Goal: Task Accomplishment & Management: Complete application form

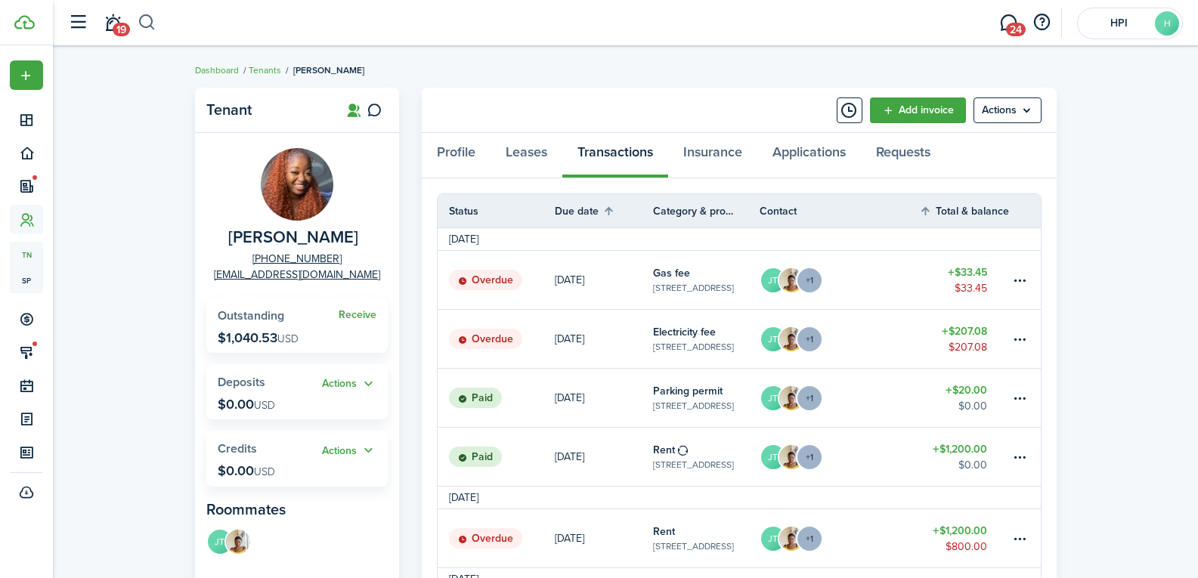
click at [146, 20] on button "button" at bounding box center [147, 23] width 19 height 26
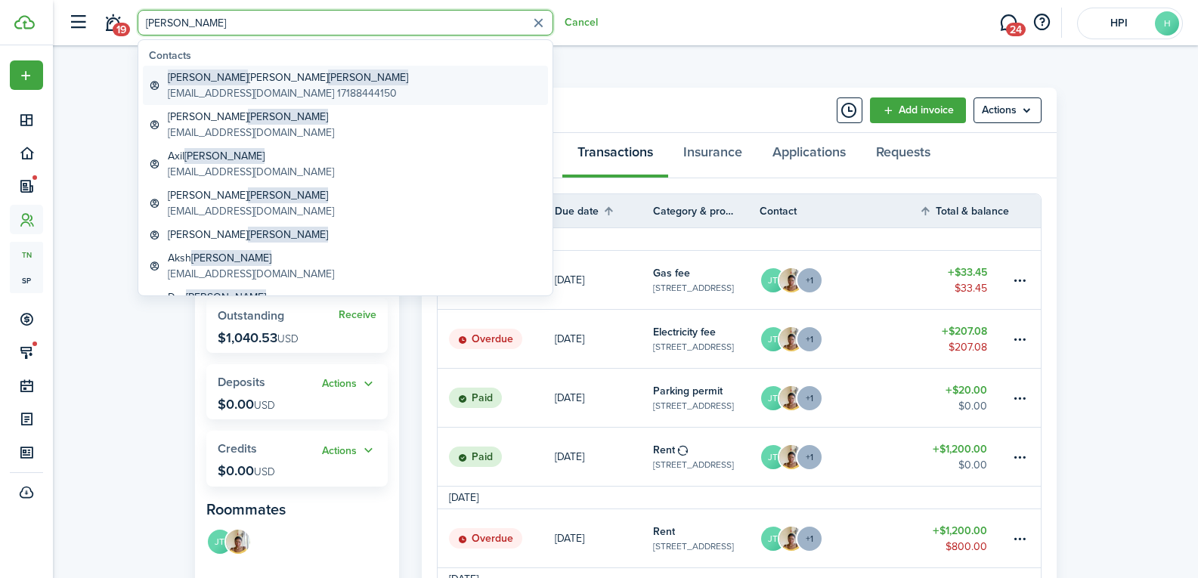
type input "[PERSON_NAME]"
click at [253, 69] on link "[PERSON_NAME] [EMAIL_ADDRESS][DOMAIN_NAME] 17188444150" at bounding box center [345, 85] width 405 height 39
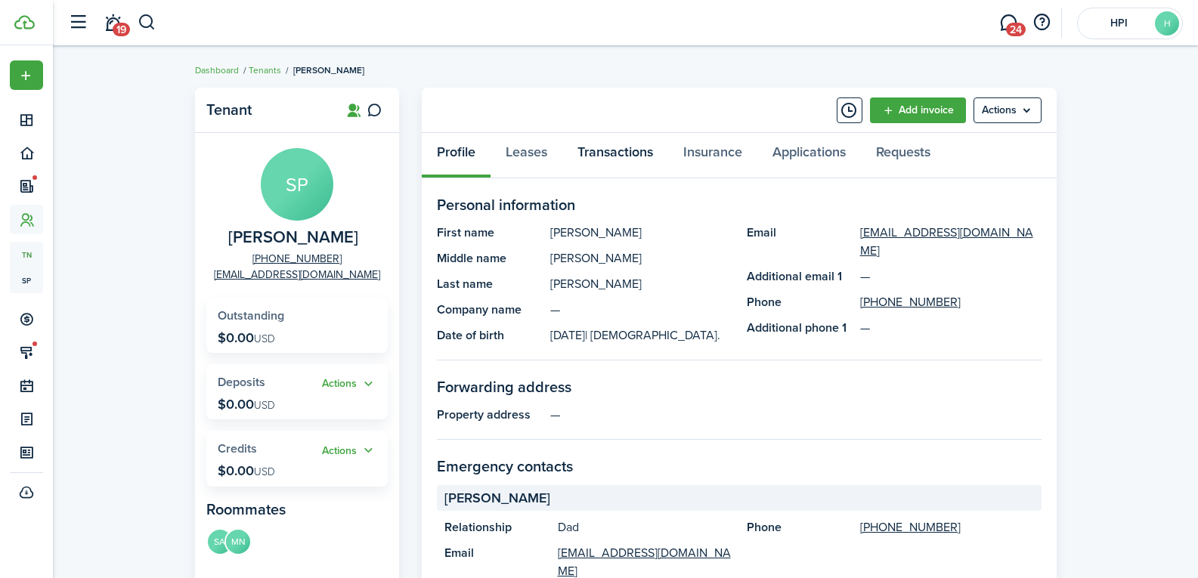
click at [646, 153] on link "Transactions" at bounding box center [616, 155] width 106 height 45
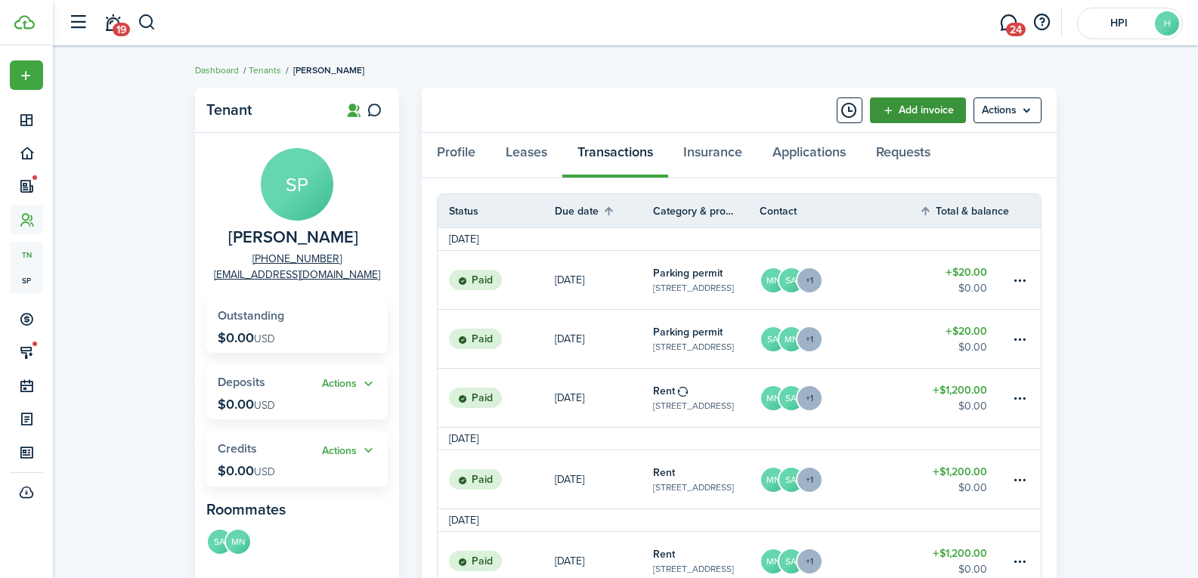
click at [939, 110] on link "Add invoice" at bounding box center [918, 111] width 96 height 26
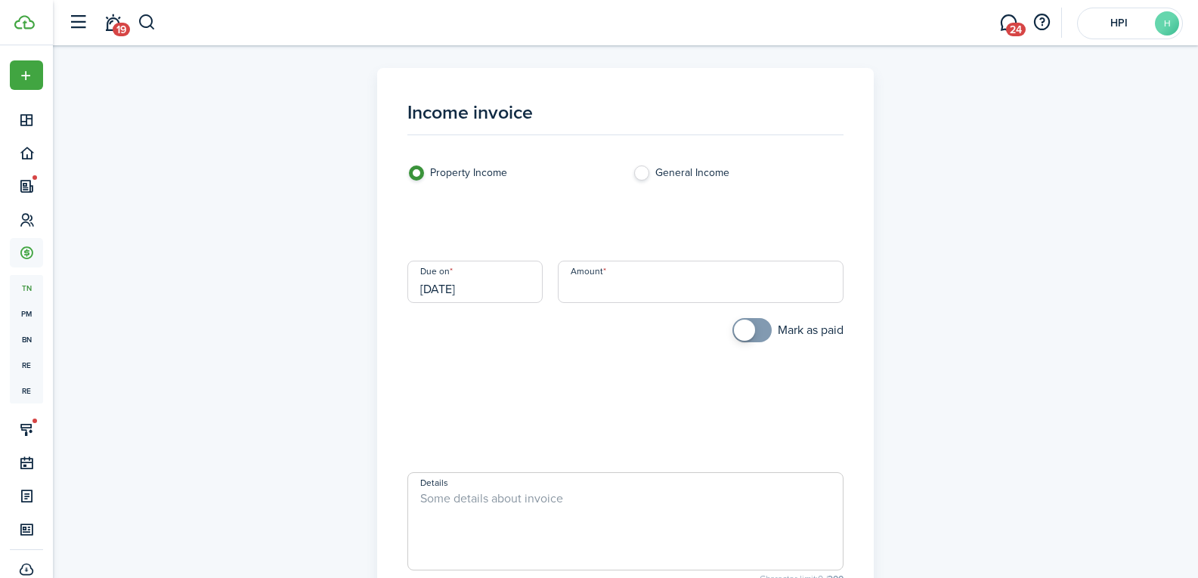
click at [476, 235] on loading-skeleton at bounding box center [626, 224] width 436 height 42
click at [476, 235] on input "Category & subcategory" at bounding box center [626, 224] width 436 height 42
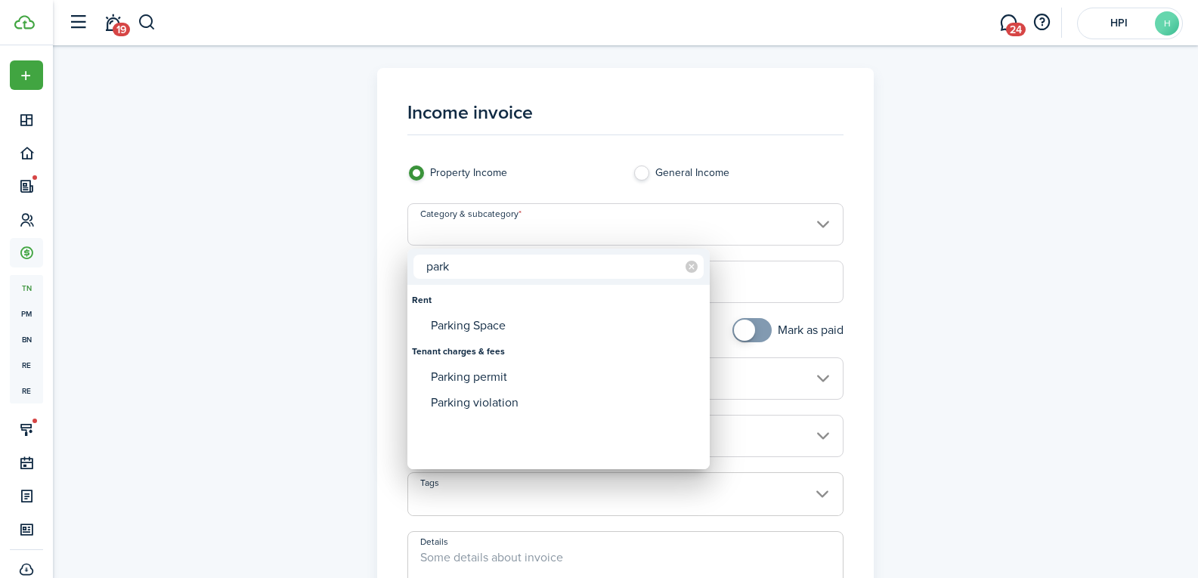
type input "park"
click at [485, 370] on div "Parking permit" at bounding box center [565, 377] width 268 height 26
type input "Tenant charges & fees / Parking permit"
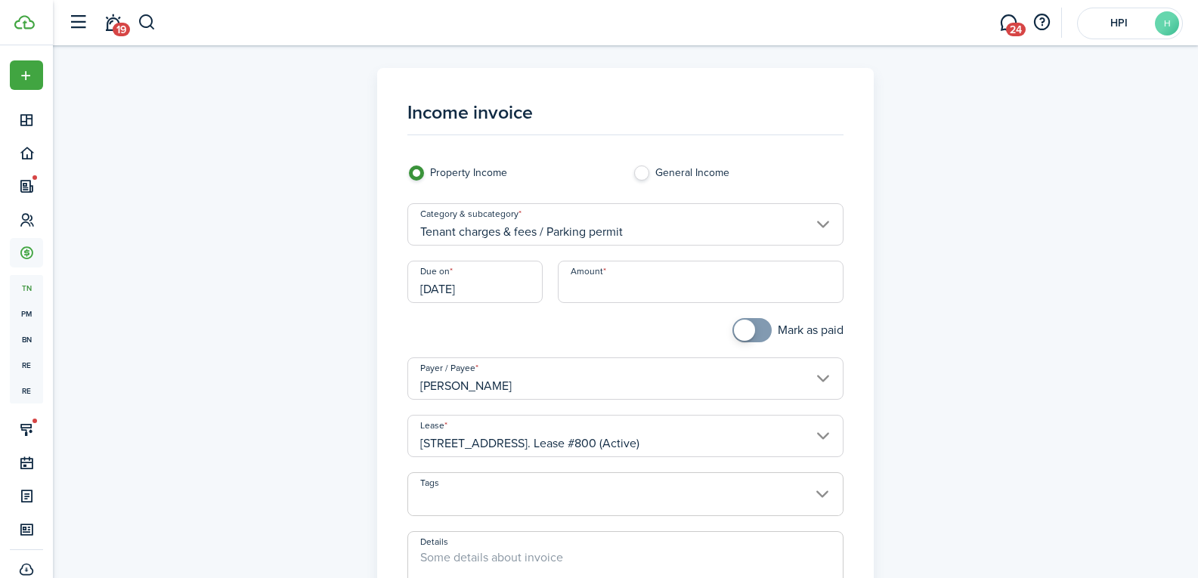
click at [668, 278] on input "Amount" at bounding box center [701, 282] width 286 height 42
type input "$20.00"
click at [565, 339] on div at bounding box center [512, 337] width 225 height 39
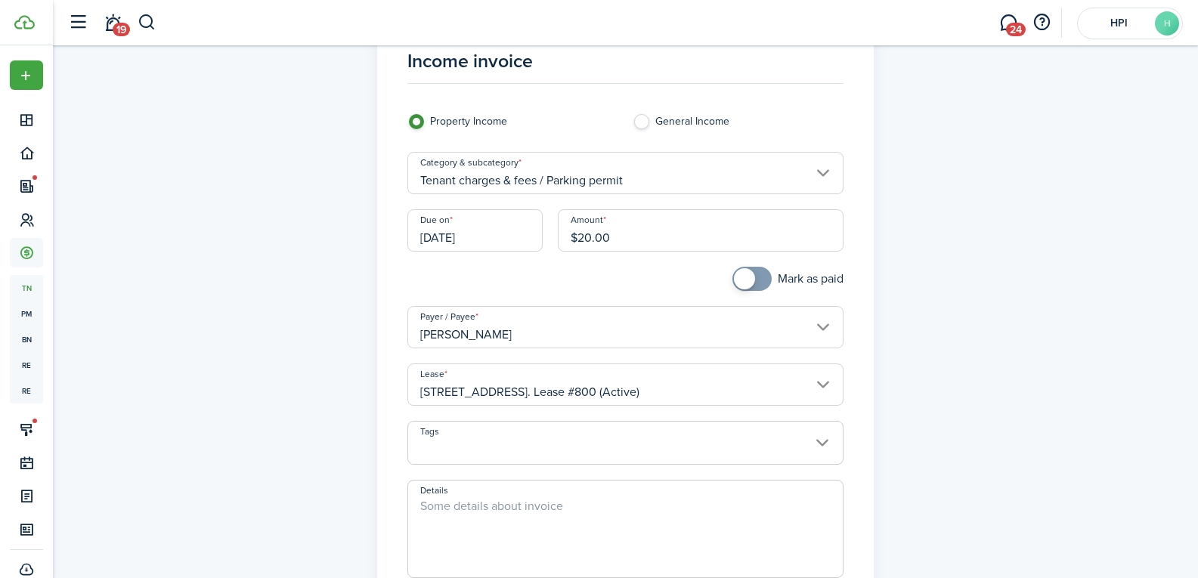
scroll to position [151, 0]
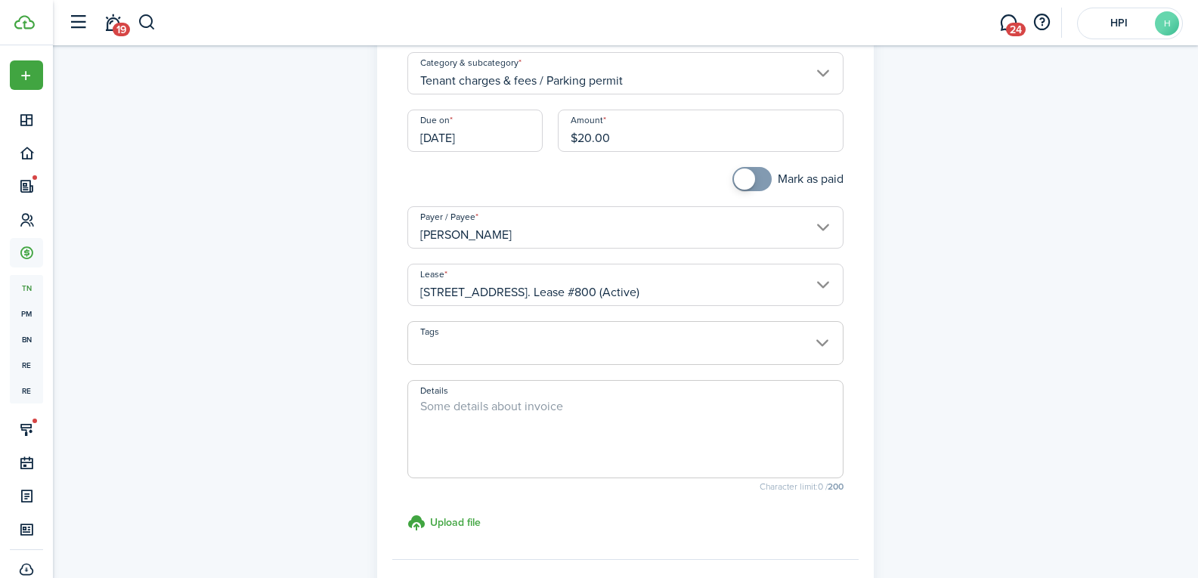
click at [487, 437] on textarea "Details" at bounding box center [625, 434] width 435 height 73
paste textarea "[PERSON_NAME]"
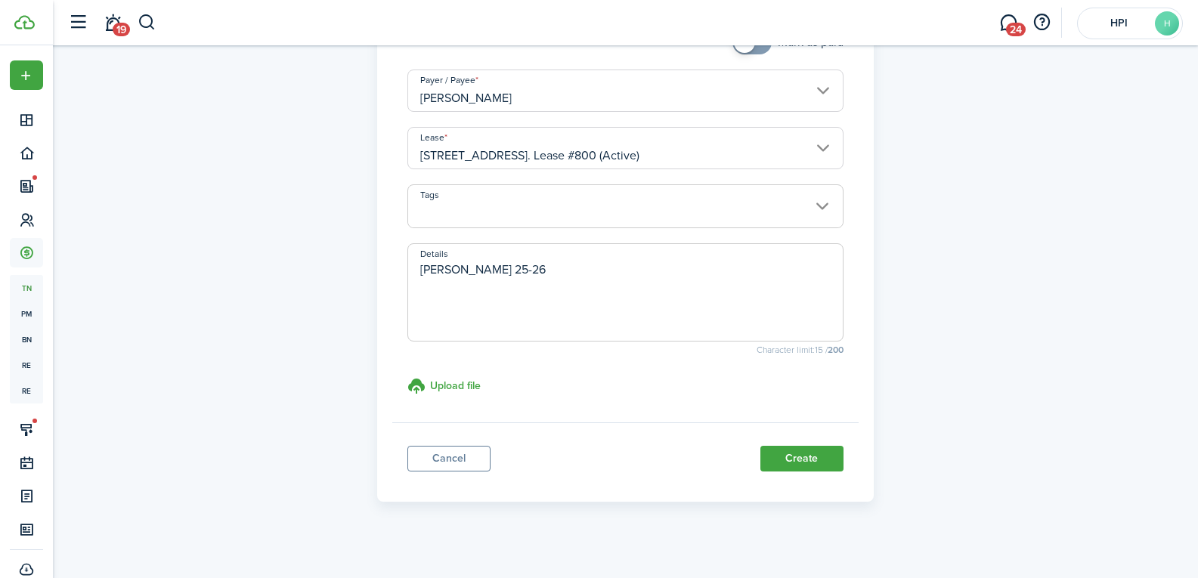
scroll to position [299, 0]
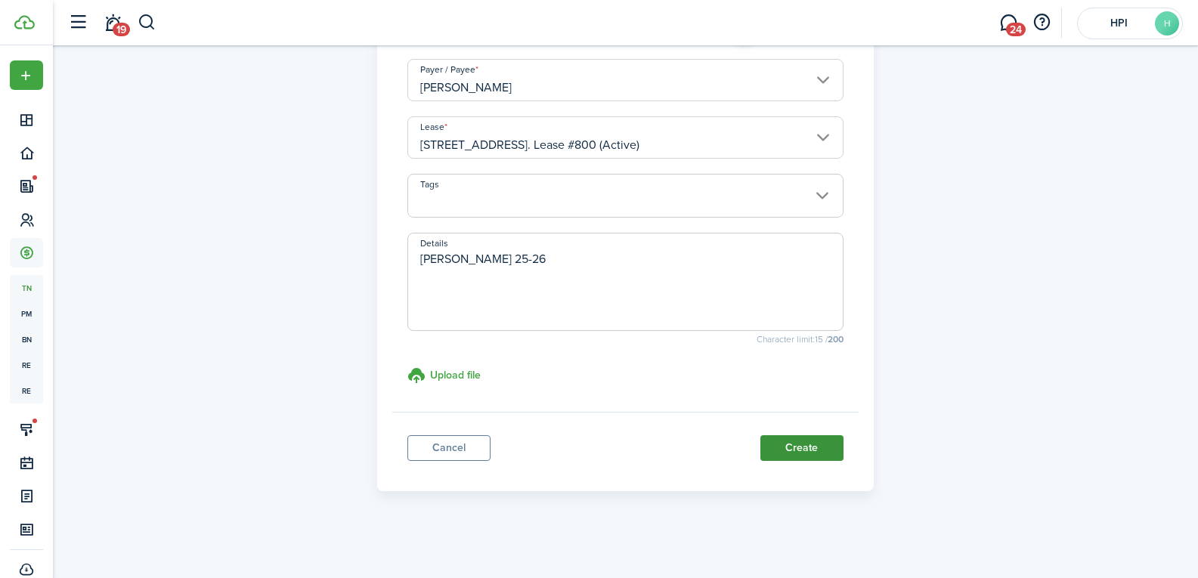
type textarea "[PERSON_NAME] 25-26"
click at [796, 451] on button "Create" at bounding box center [802, 448] width 83 height 26
